Goal: Transaction & Acquisition: Purchase product/service

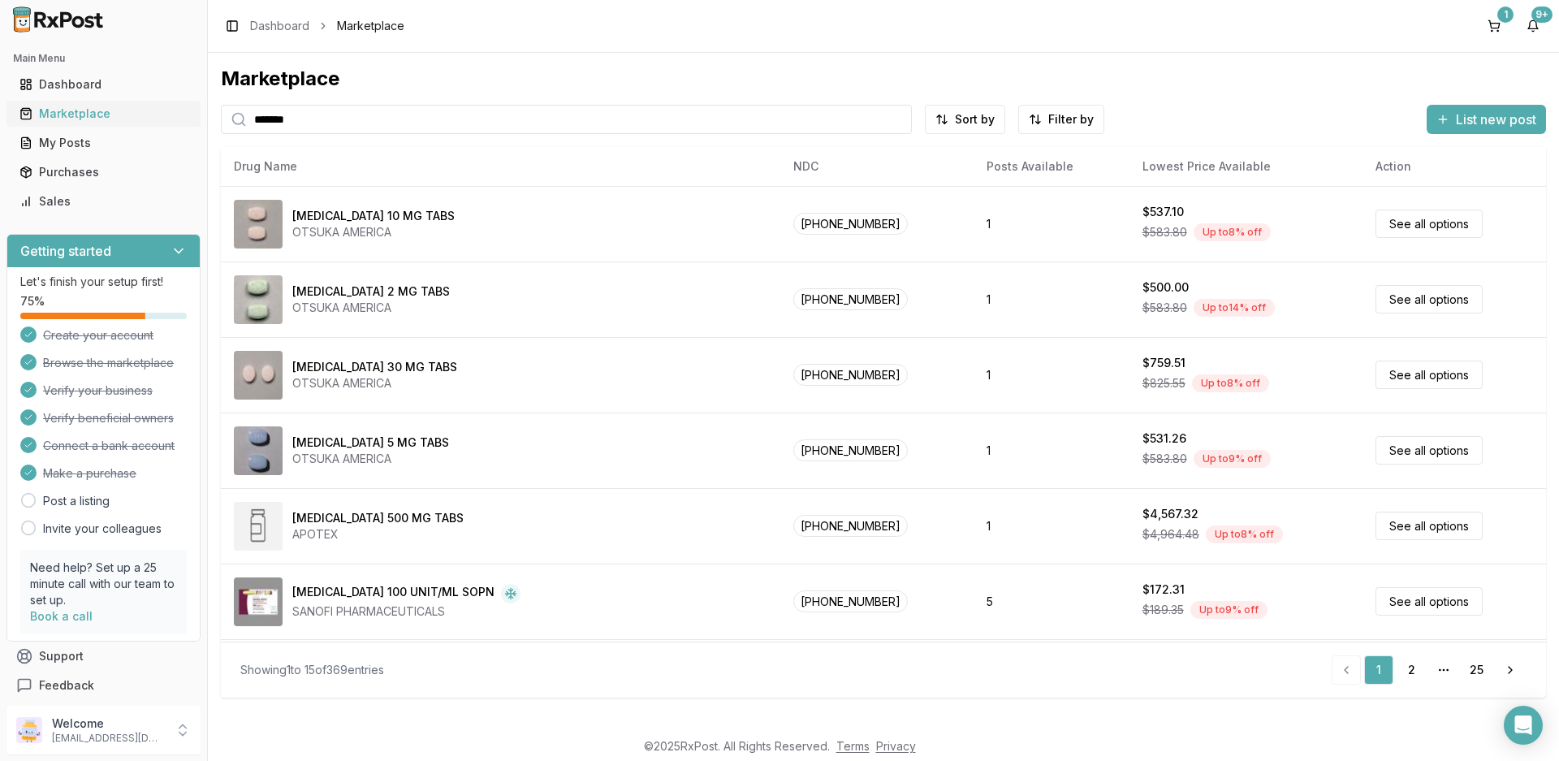
click at [85, 113] on div "Marketplace" at bounding box center [103, 114] width 168 height 16
click at [419, 124] on input "search" at bounding box center [566, 119] width 691 height 29
click at [57, 118] on div "Marketplace" at bounding box center [103, 114] width 168 height 16
click at [328, 117] on input "search" at bounding box center [566, 119] width 691 height 29
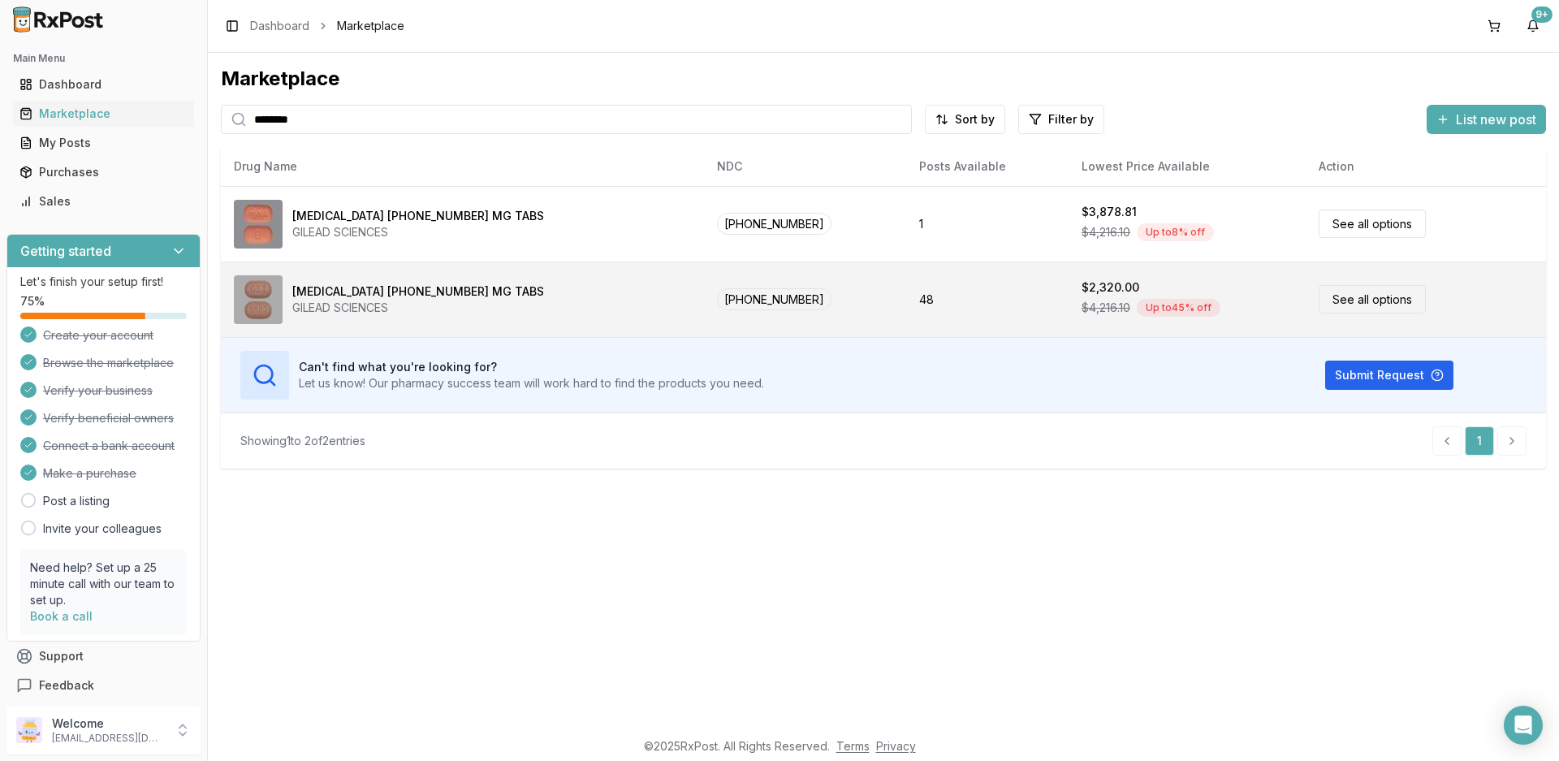
type input "********"
click at [371, 292] on div "[MEDICAL_DATA] [PHONE_NUMBER] MG TABS" at bounding box center [418, 291] width 252 height 16
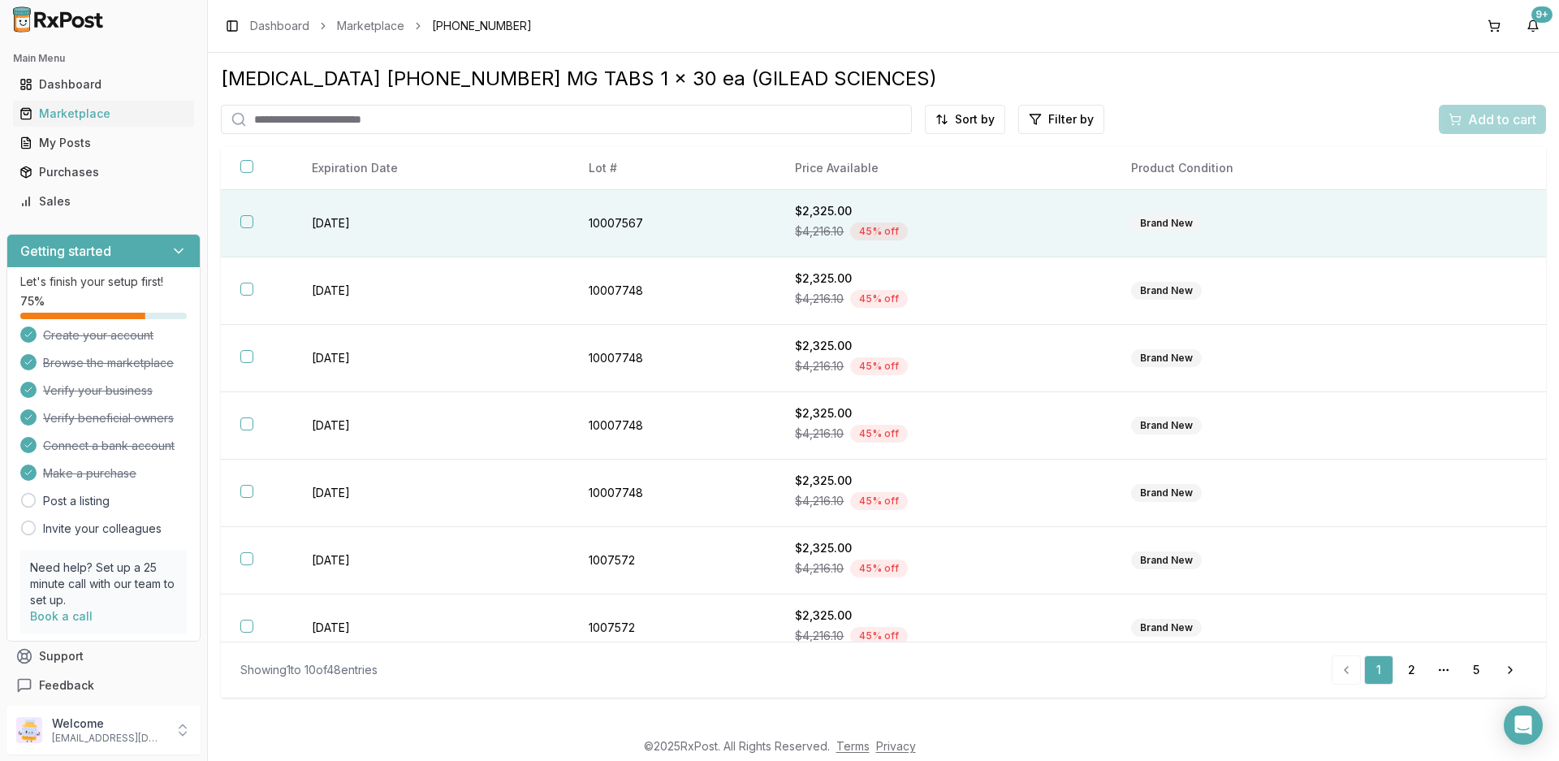
click at [250, 225] on button "button" at bounding box center [246, 221] width 13 height 13
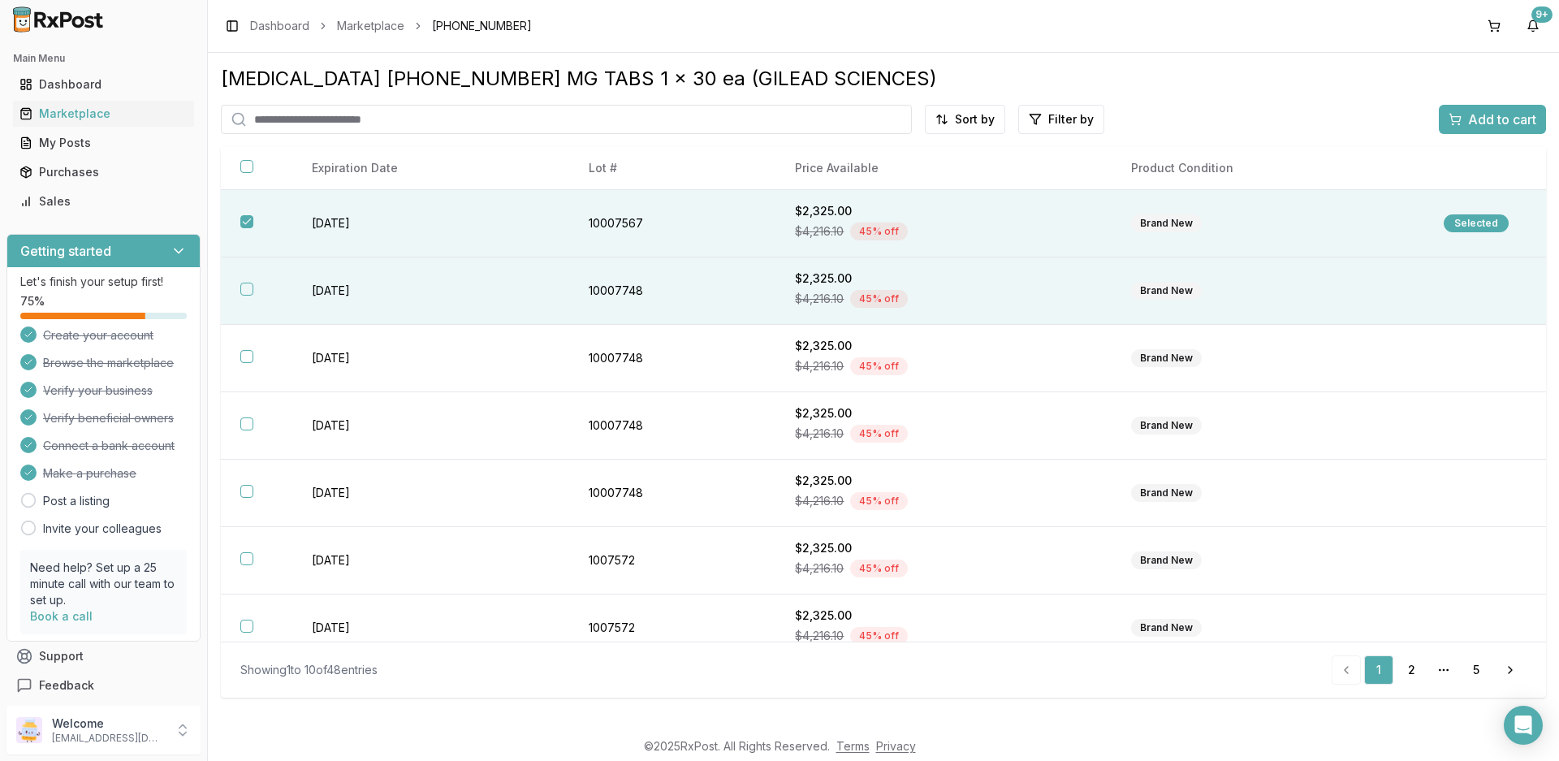
click at [249, 292] on button "button" at bounding box center [246, 289] width 13 height 13
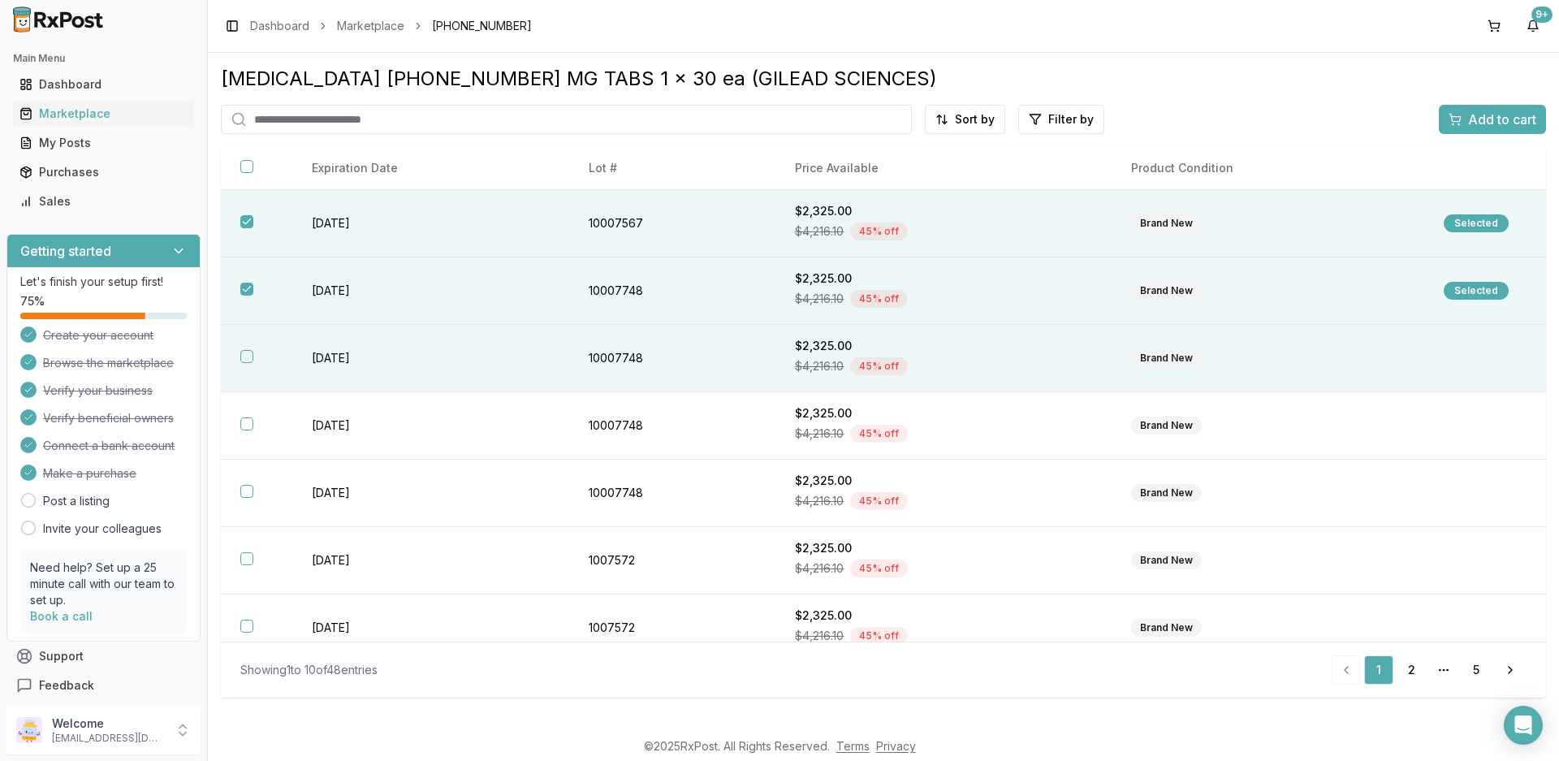
click at [247, 357] on button "button" at bounding box center [246, 356] width 13 height 13
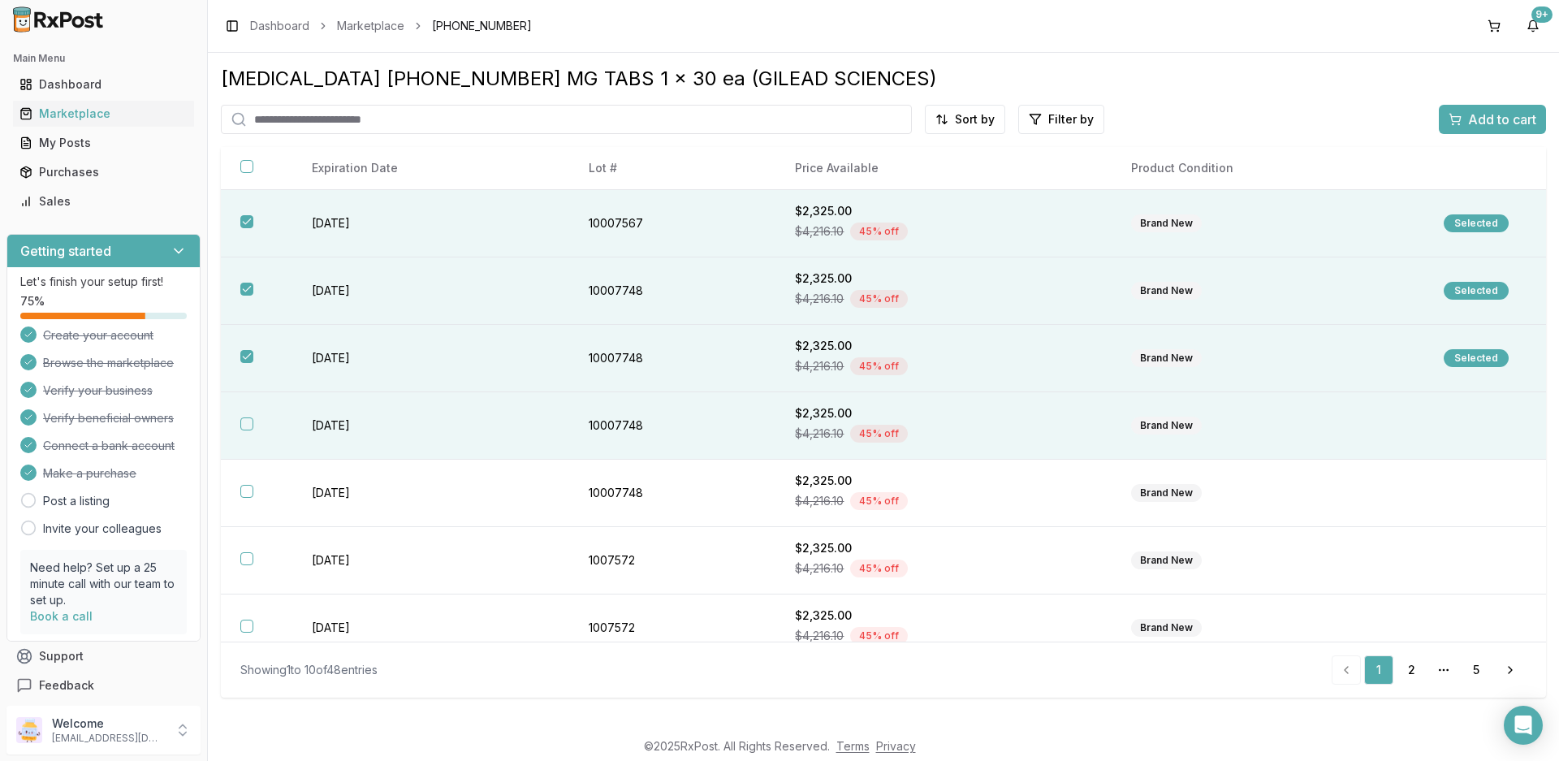
click at [244, 425] on button "button" at bounding box center [246, 423] width 13 height 13
click at [1475, 128] on span "Add to cart" at bounding box center [1503, 119] width 68 height 19
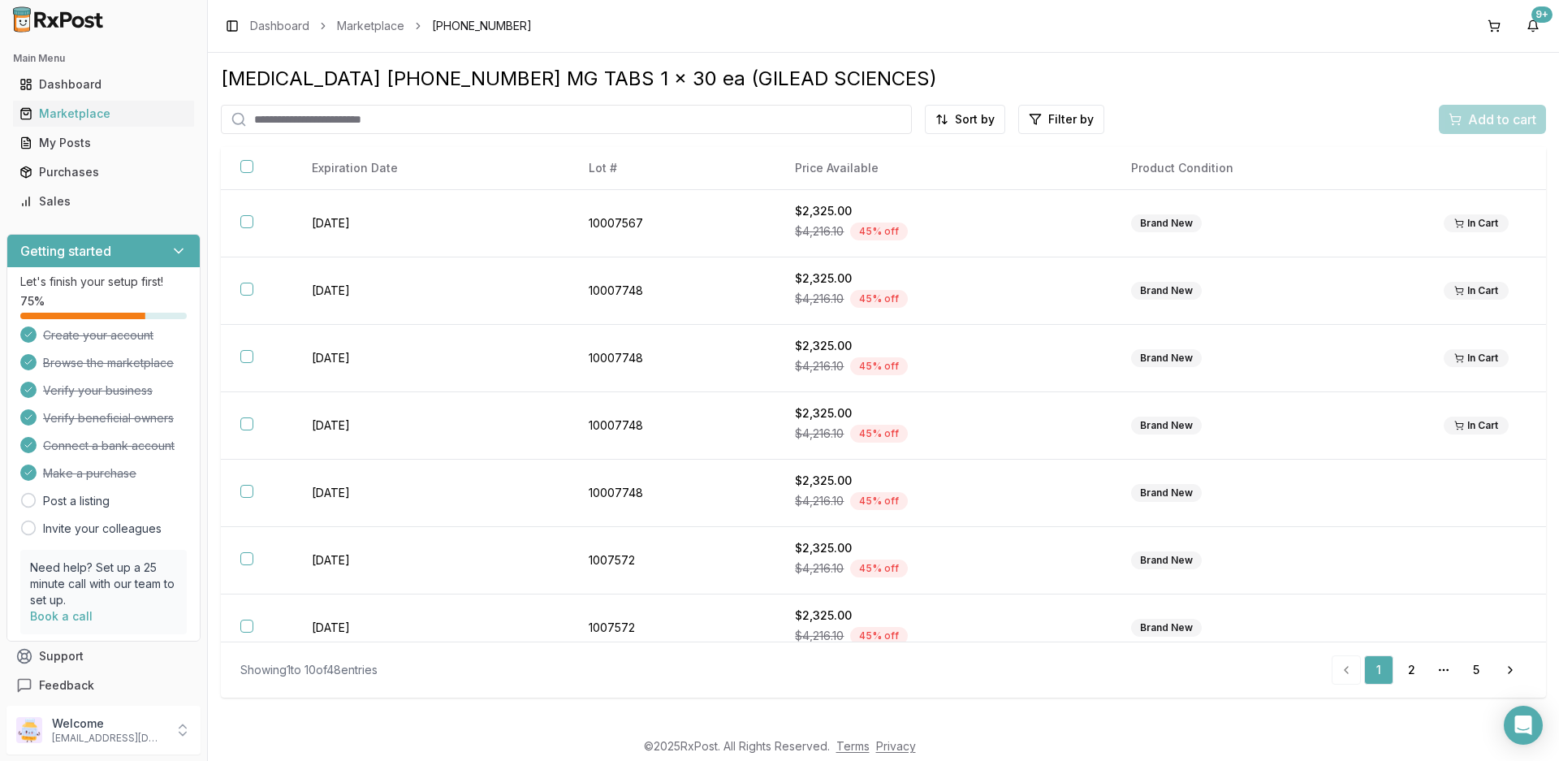
click at [339, 113] on input "search" at bounding box center [566, 119] width 691 height 29
click at [1498, 27] on button at bounding box center [1495, 26] width 26 height 26
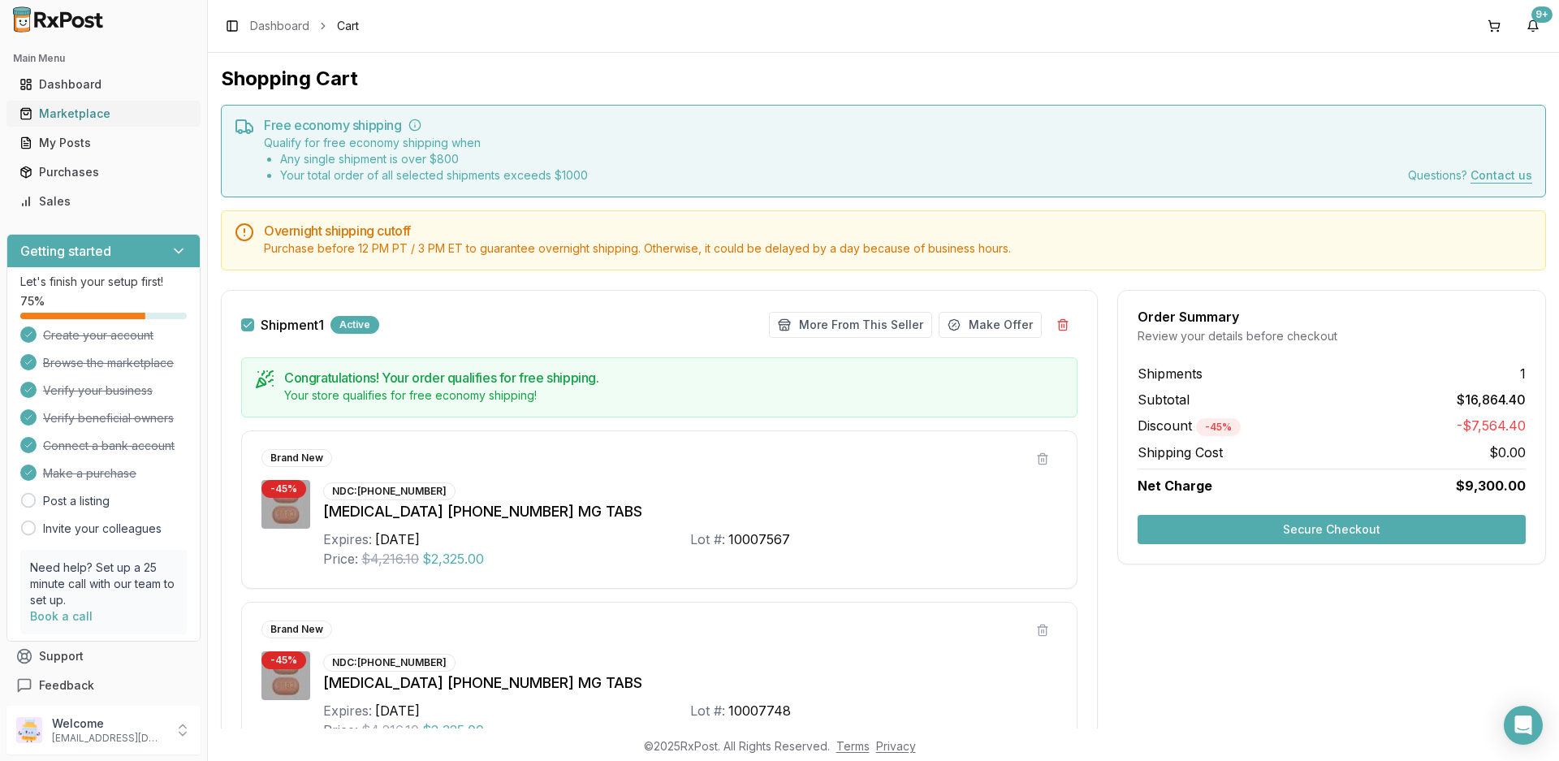
click at [81, 119] on div "Marketplace" at bounding box center [103, 114] width 168 height 16
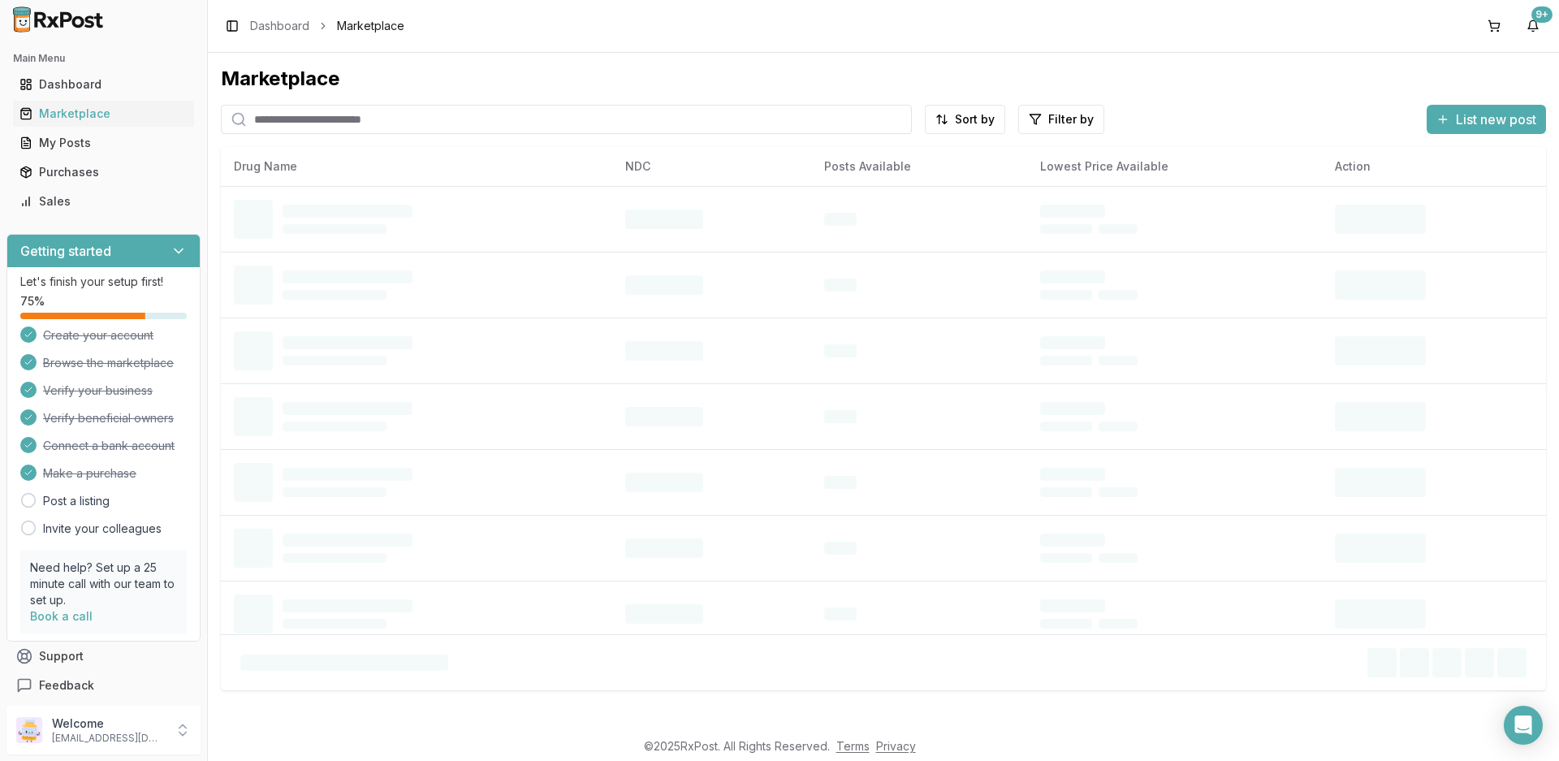
click at [303, 119] on input "search" at bounding box center [566, 119] width 691 height 29
type input "*******"
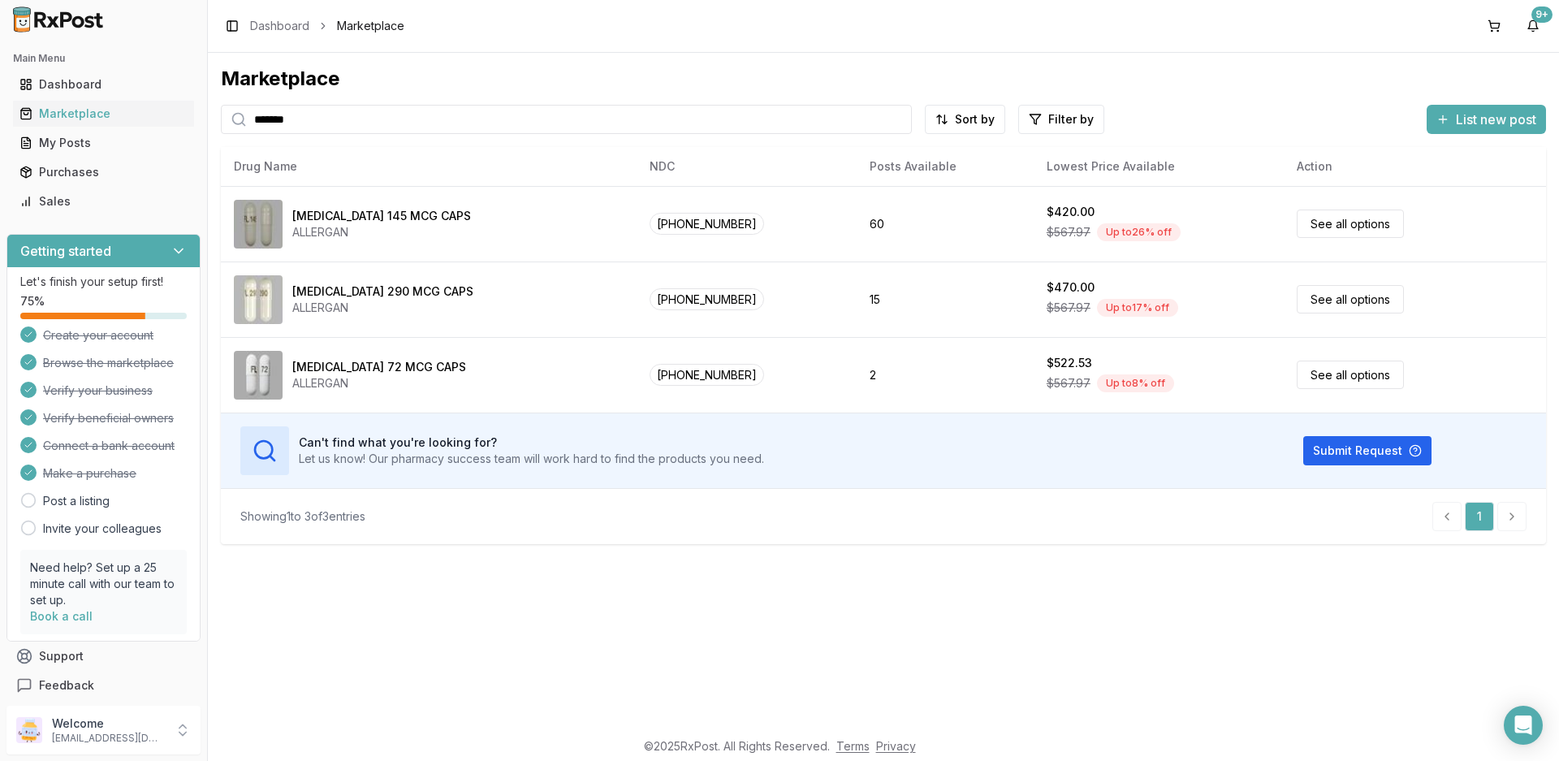
drag, startPoint x: 381, startPoint y: 110, endPoint x: 218, endPoint y: 110, distance: 163.3
click at [221, 110] on div "*******" at bounding box center [566, 119] width 691 height 29
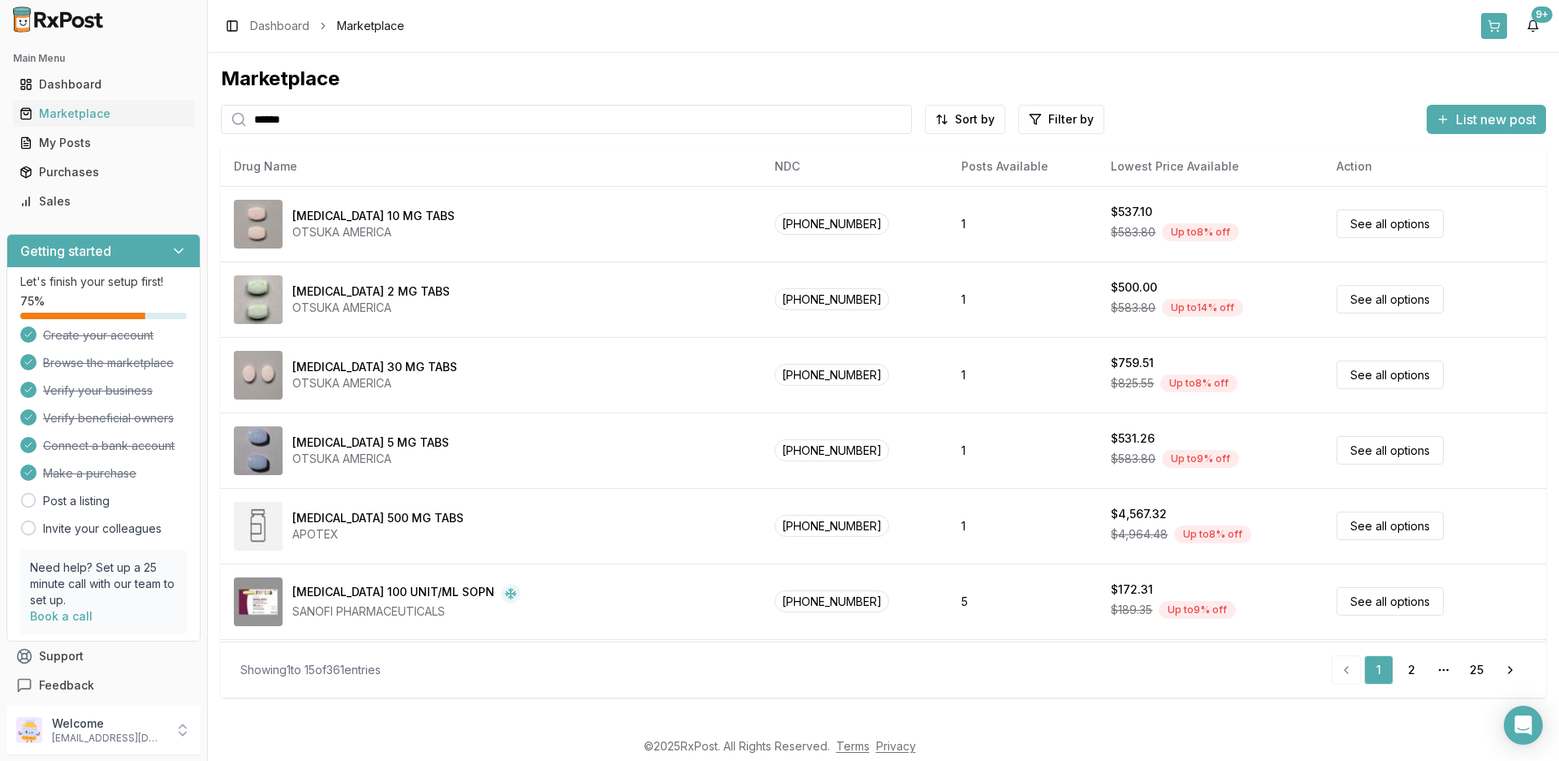
type input "******"
click at [1492, 30] on button at bounding box center [1495, 26] width 26 height 26
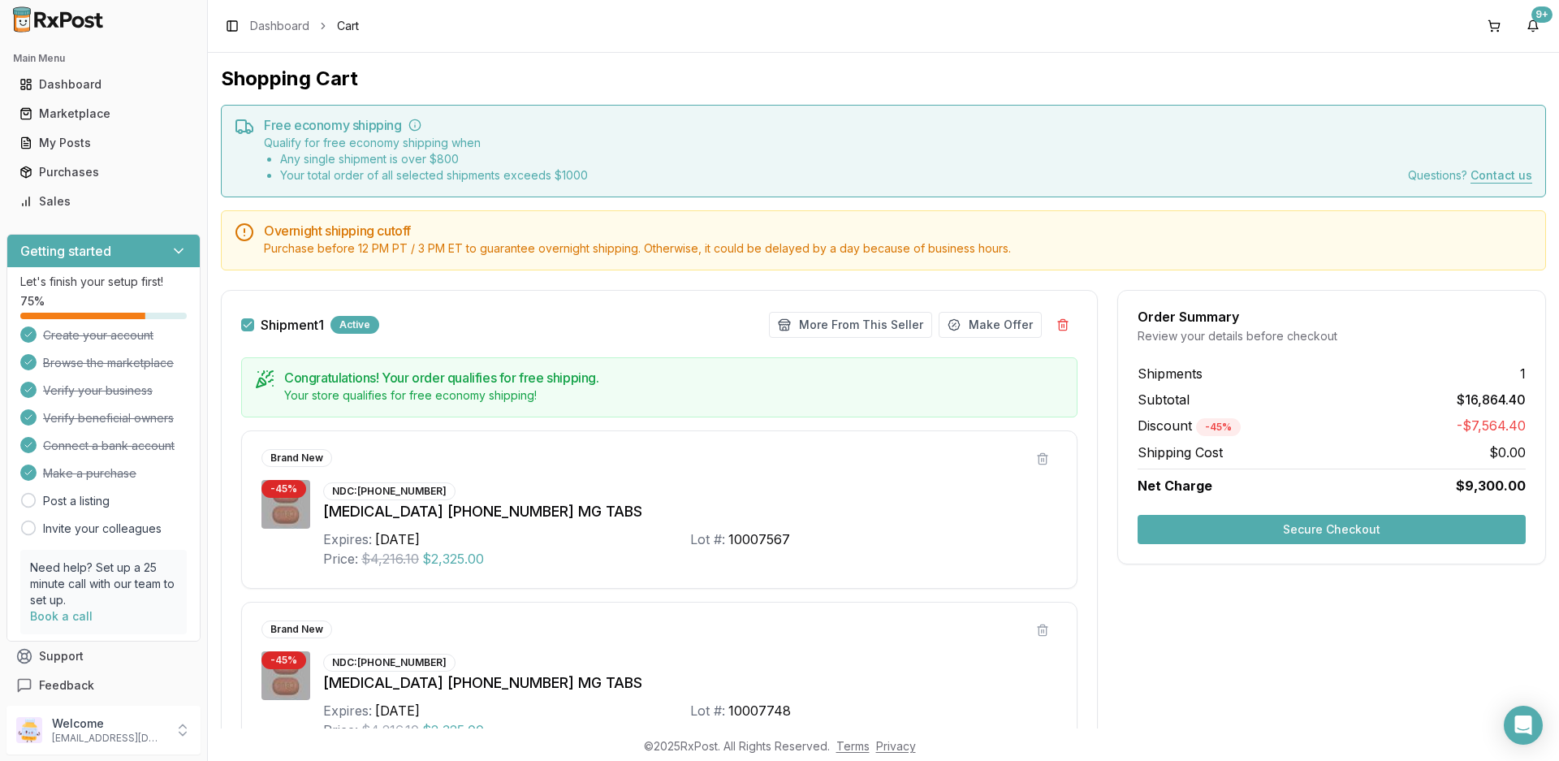
click at [1347, 529] on button "Secure Checkout" at bounding box center [1332, 529] width 388 height 29
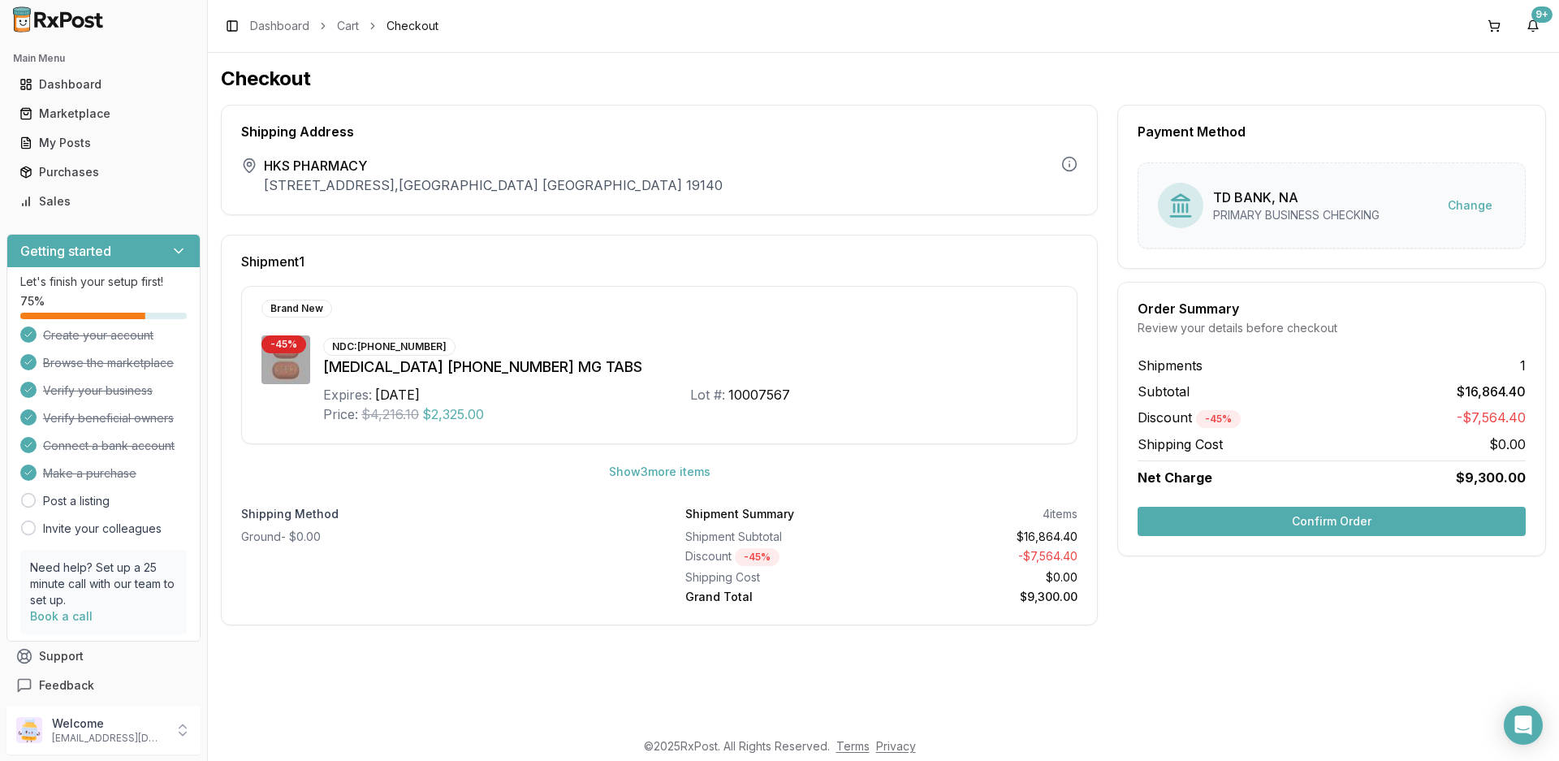
click at [1300, 521] on button "Confirm Order" at bounding box center [1332, 521] width 388 height 29
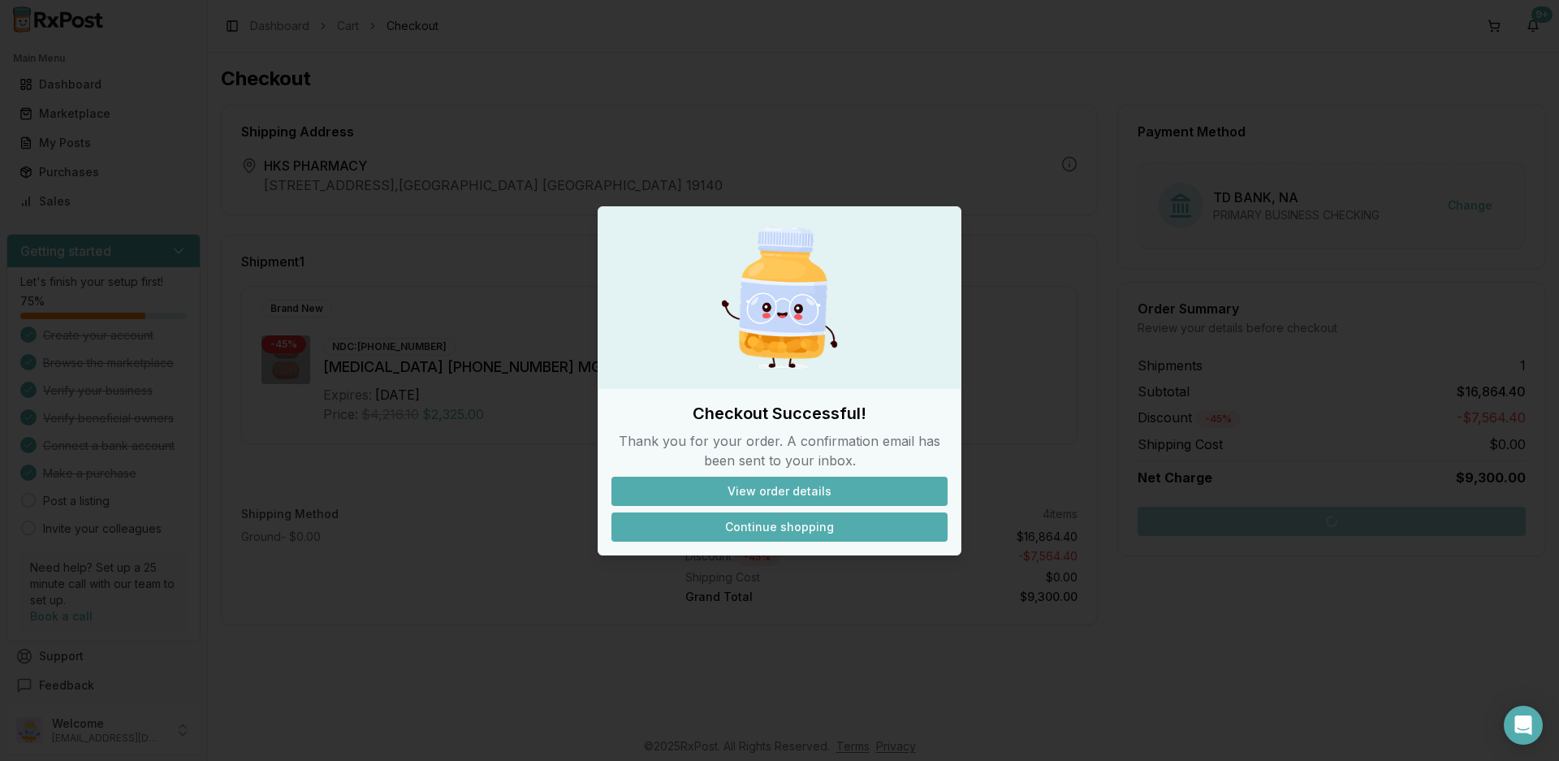
click at [792, 532] on button "Continue shopping" at bounding box center [780, 527] width 336 height 29
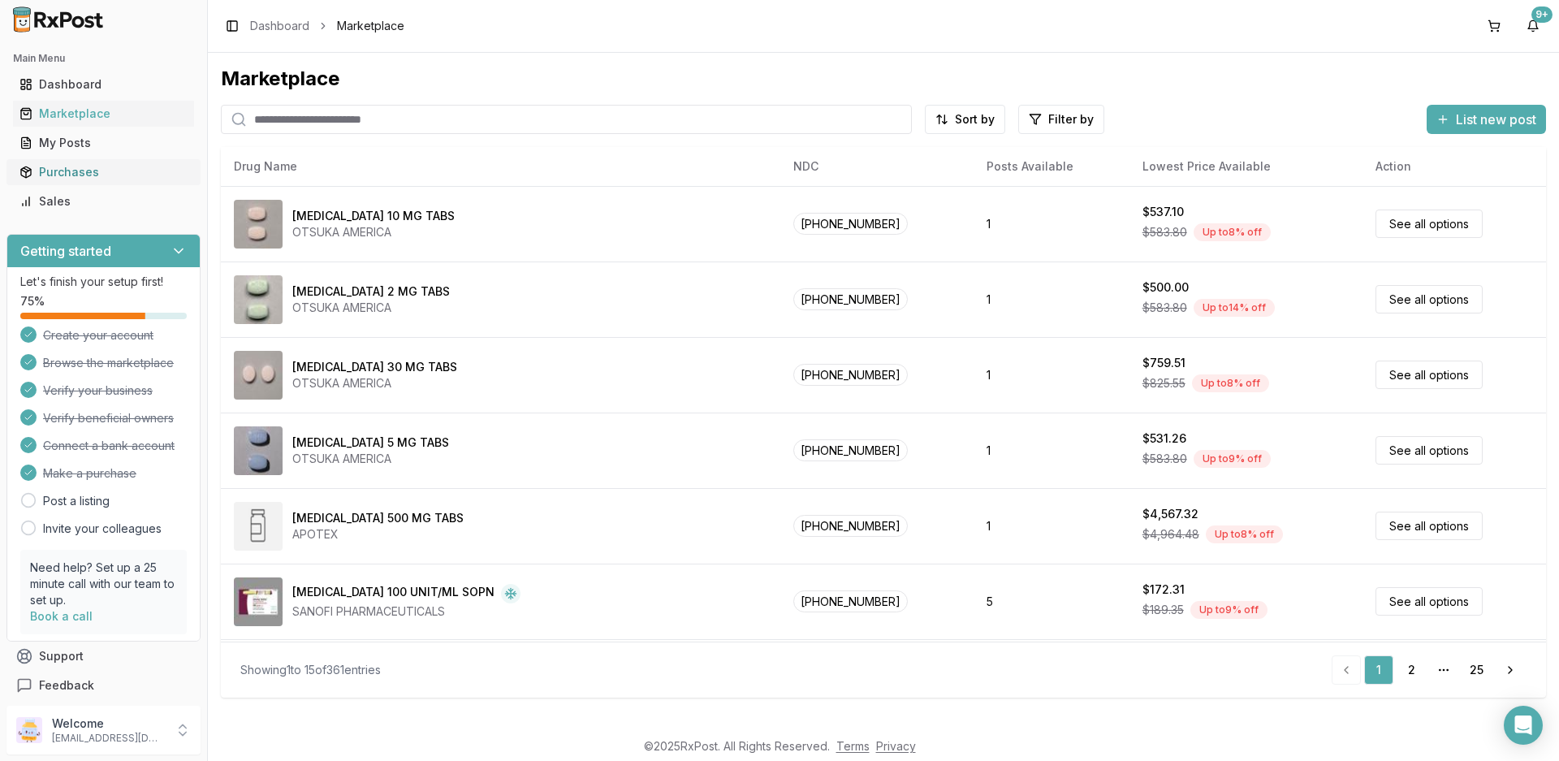
click at [45, 176] on div "Purchases" at bounding box center [103, 172] width 168 height 16
